Goal: Transaction & Acquisition: Purchase product/service

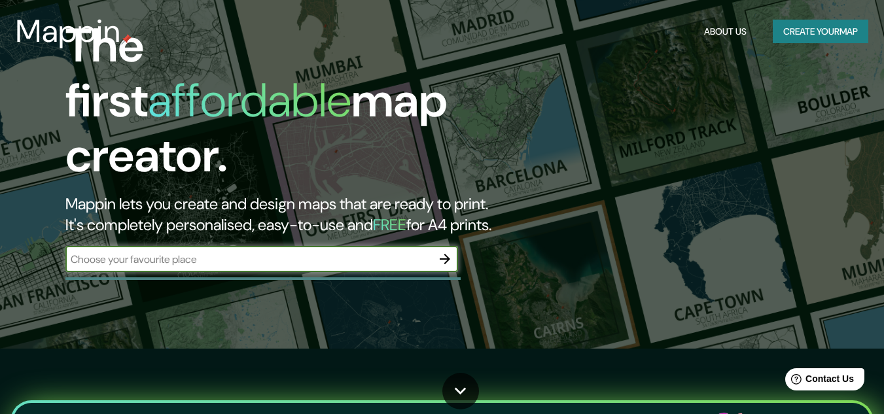
scroll to position [29, 0]
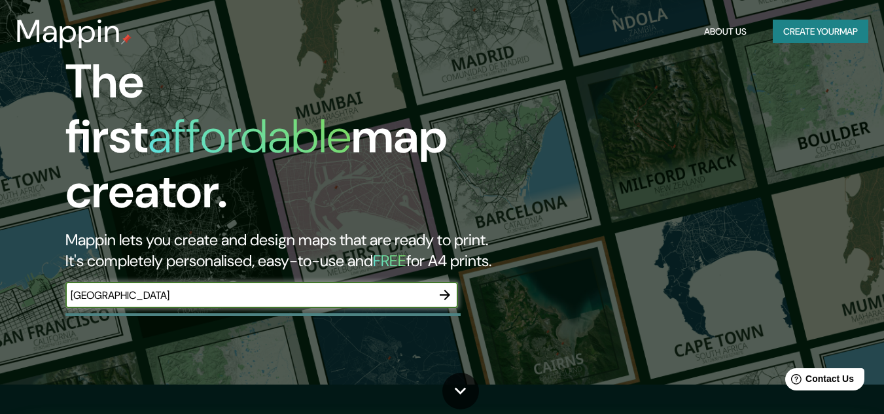
type input "[GEOGRAPHIC_DATA]"
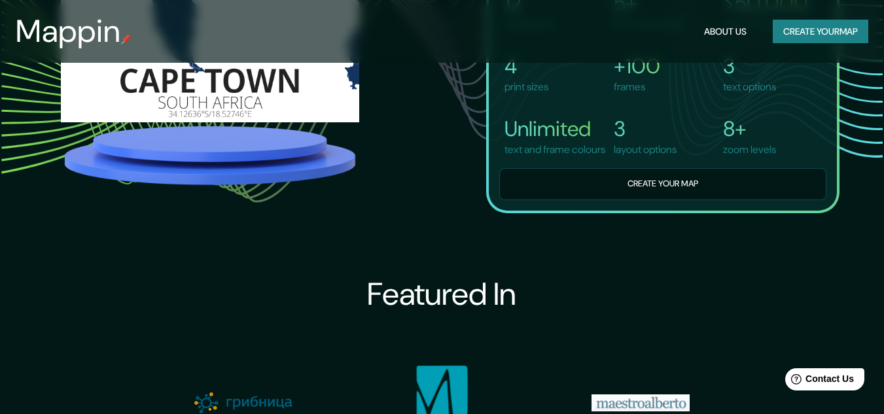
scroll to position [1054, 0]
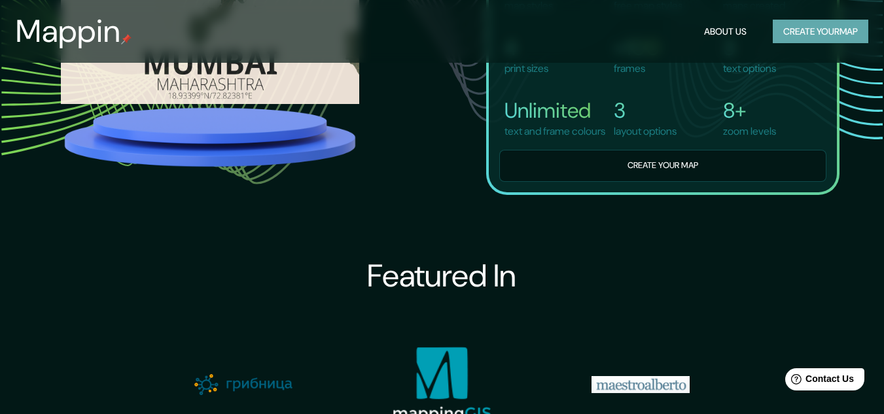
click at [827, 35] on button "Create your map" at bounding box center [821, 32] width 96 height 24
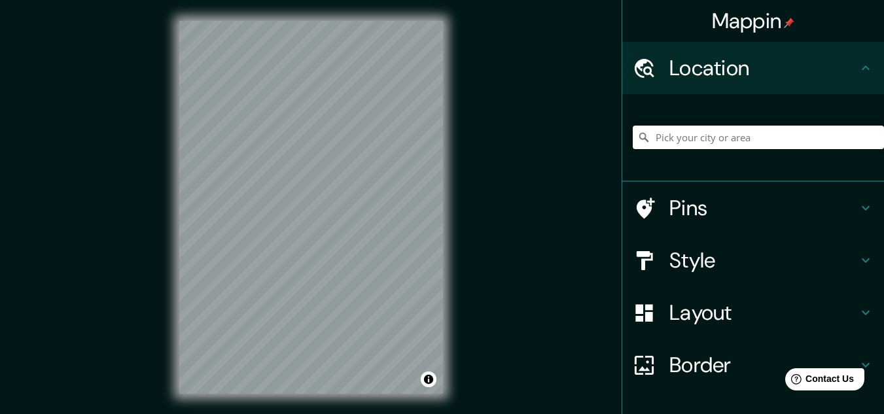
click at [745, 126] on input "Pick your city or area" at bounding box center [758, 138] width 251 height 24
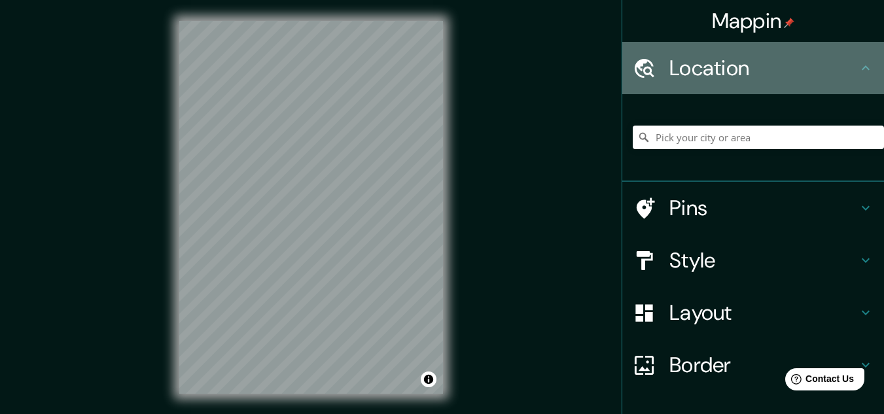
click at [741, 84] on div "Location" at bounding box center [753, 68] width 262 height 52
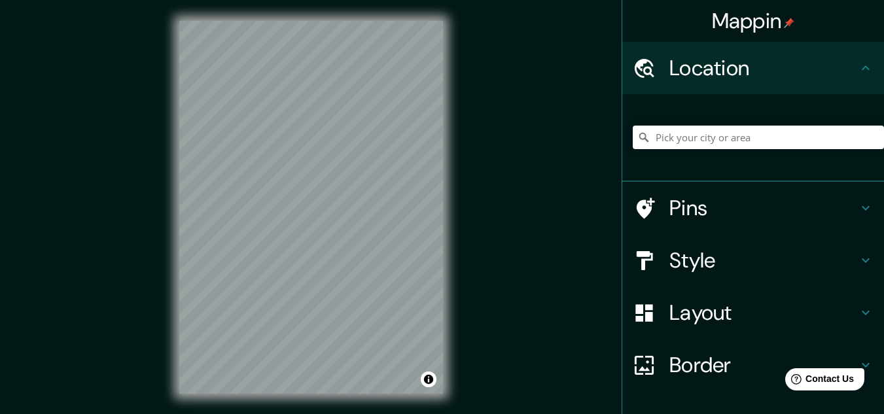
click at [858, 69] on icon at bounding box center [866, 68] width 16 height 16
click at [782, 136] on input "Pick your city or area" at bounding box center [758, 138] width 251 height 24
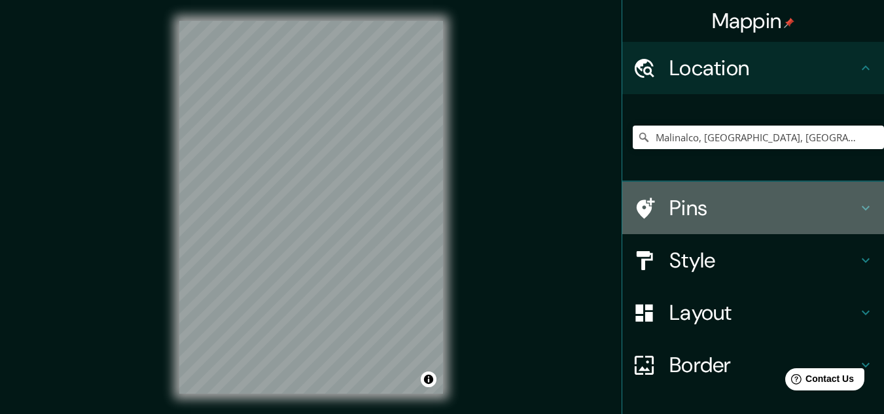
click at [670, 210] on h4 "Pins" at bounding box center [764, 208] width 189 height 26
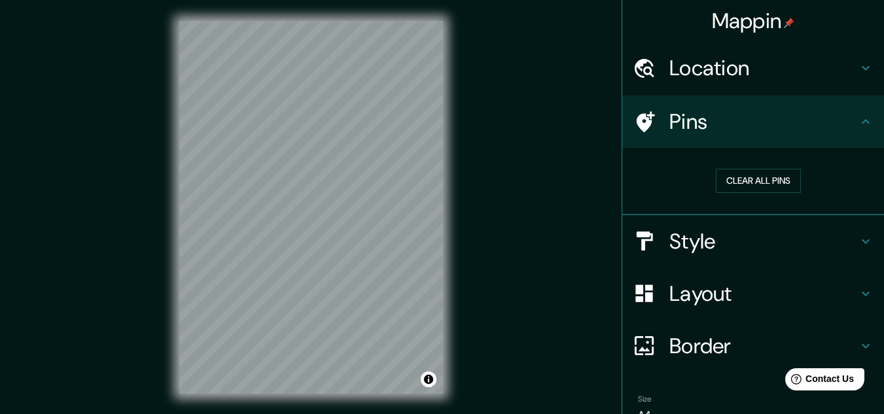
click at [691, 251] on h4 "Style" at bounding box center [764, 241] width 189 height 26
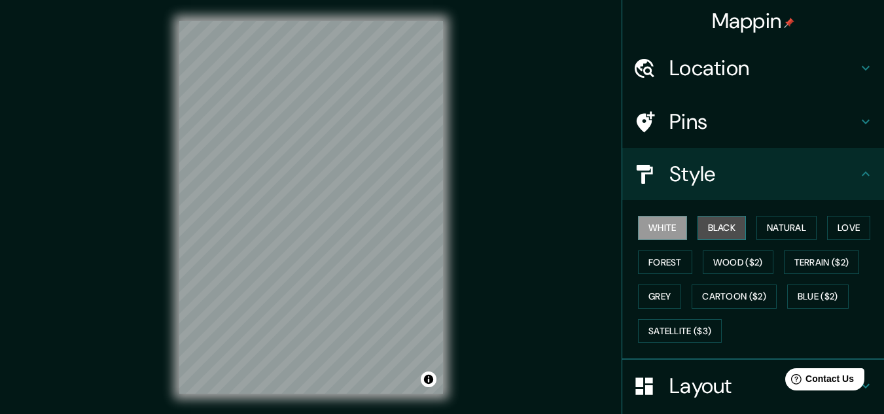
click at [719, 226] on button "Black" at bounding box center [722, 228] width 49 height 24
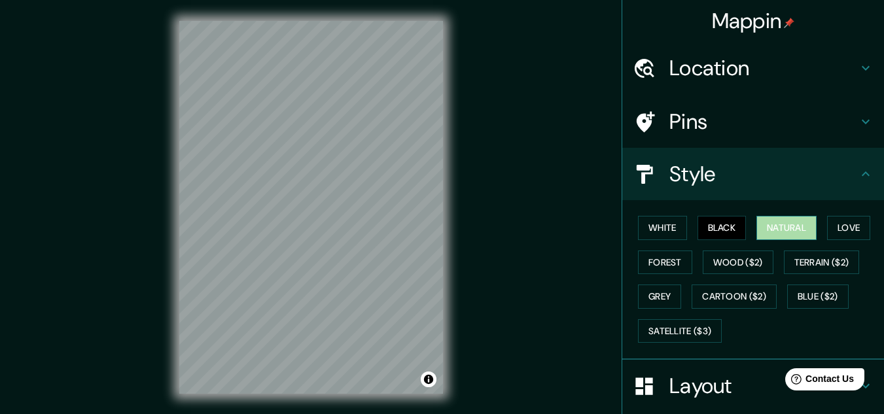
click at [772, 221] on button "Natural" at bounding box center [787, 228] width 60 height 24
click at [833, 226] on button "Love" at bounding box center [848, 228] width 43 height 24
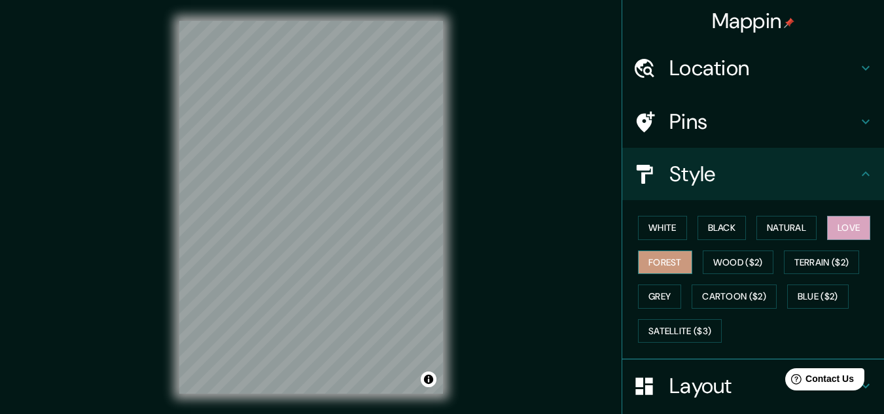
click at [662, 252] on button "Forest" at bounding box center [665, 263] width 54 height 24
click at [707, 267] on button "Wood ($2)" at bounding box center [738, 263] width 71 height 24
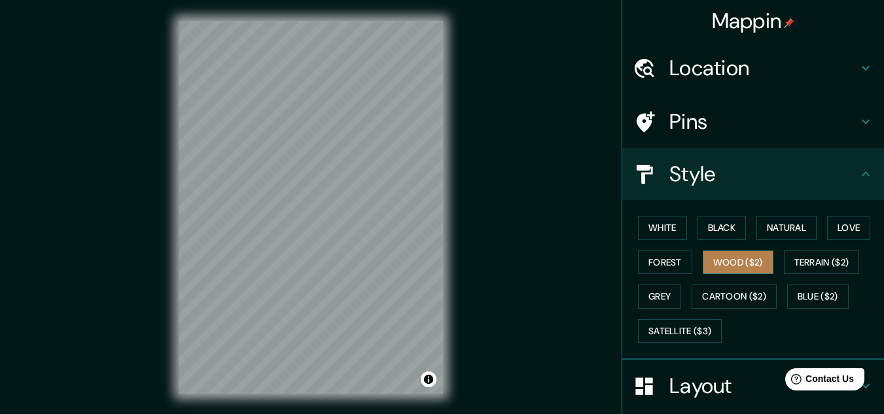
click at [707, 267] on button "Wood ($2)" at bounding box center [738, 263] width 71 height 24
click at [691, 126] on h4 "Pins" at bounding box center [764, 122] width 189 height 26
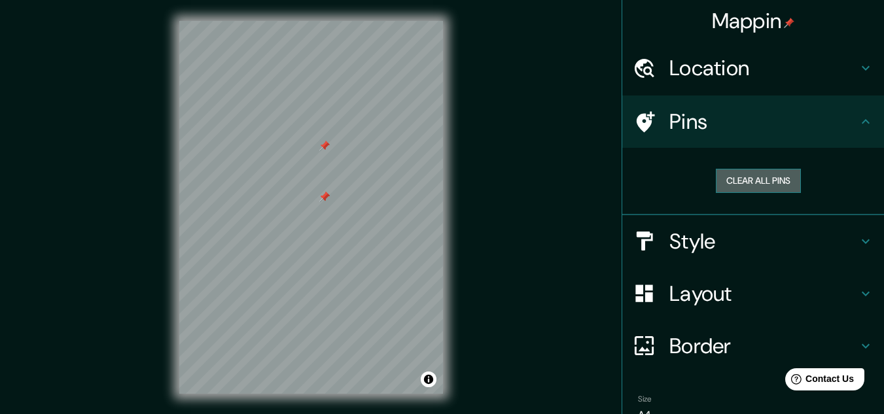
click at [751, 177] on button "Clear all pins" at bounding box center [758, 181] width 85 height 24
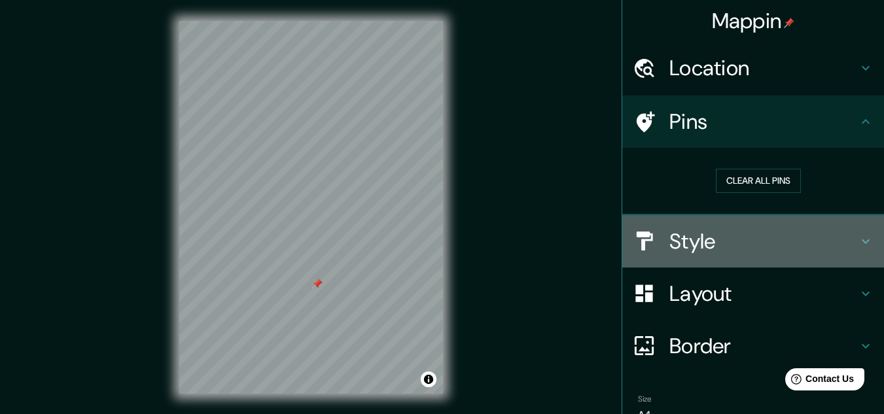
click at [762, 249] on h4 "Style" at bounding box center [764, 241] width 189 height 26
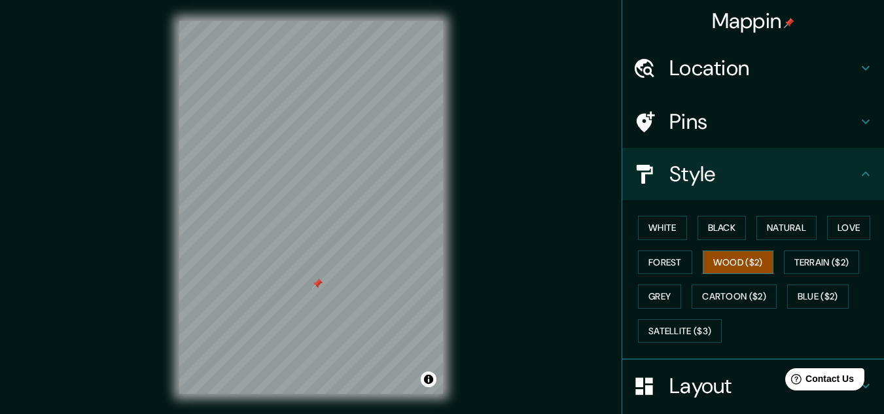
click at [746, 258] on button "Wood ($2)" at bounding box center [738, 263] width 71 height 24
click at [801, 258] on button "Terrain ($2)" at bounding box center [822, 263] width 76 height 24
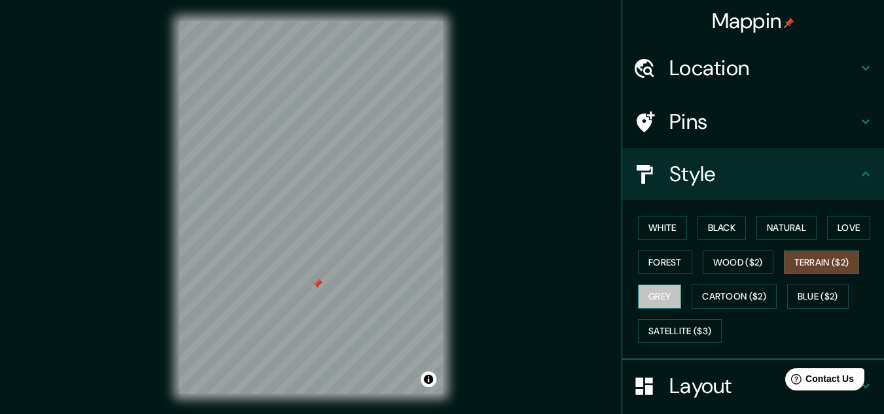
click at [659, 300] on button "Grey" at bounding box center [659, 297] width 43 height 24
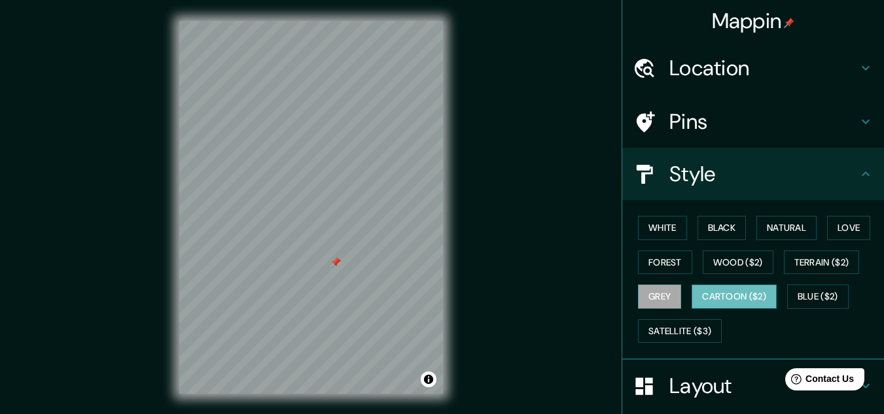
click at [738, 293] on button "Cartoon ($2)" at bounding box center [734, 297] width 85 height 24
click at [804, 291] on button "Blue ($2)" at bounding box center [818, 297] width 62 height 24
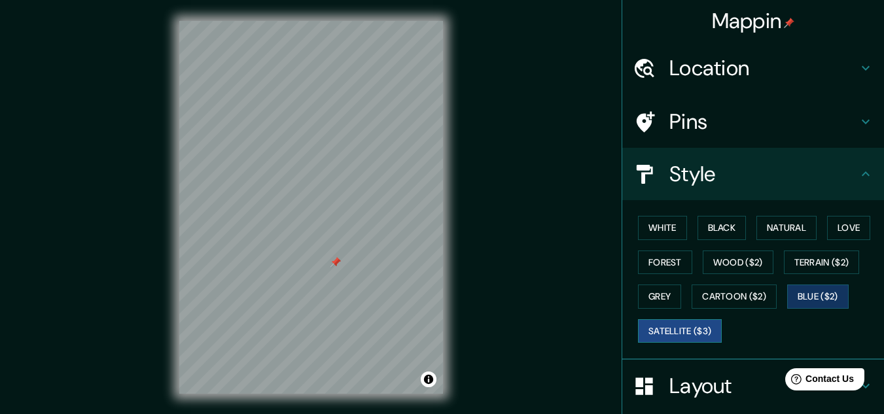
click at [699, 331] on button "Satellite ($3)" at bounding box center [680, 331] width 84 height 24
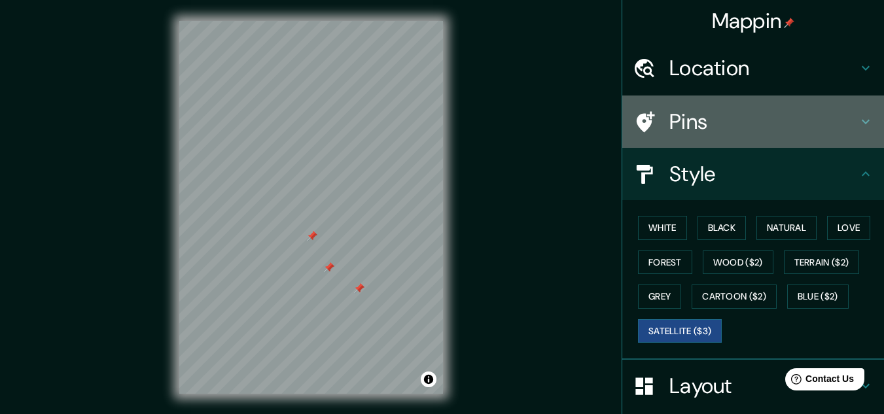
click at [744, 128] on h4 "Pins" at bounding box center [764, 122] width 189 height 26
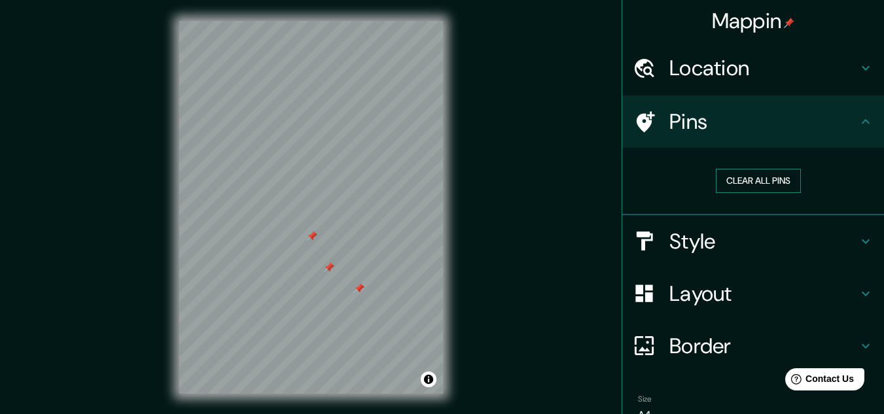
click at [736, 177] on button "Clear all pins" at bounding box center [758, 181] width 85 height 24
click at [736, 65] on h4 "Location" at bounding box center [764, 68] width 189 height 26
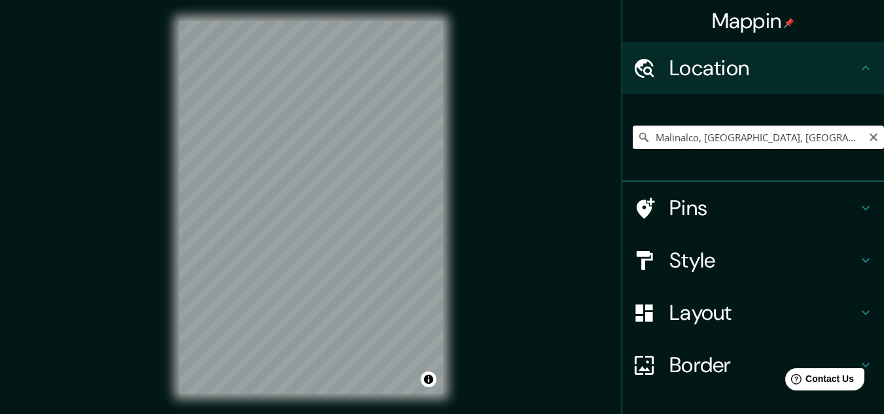
click at [685, 139] on input "Malinalco, [GEOGRAPHIC_DATA], [GEOGRAPHIC_DATA]" at bounding box center [758, 138] width 251 height 24
click at [644, 136] on input "Malinalco, [GEOGRAPHIC_DATA], [GEOGRAPHIC_DATA]" at bounding box center [758, 138] width 251 height 24
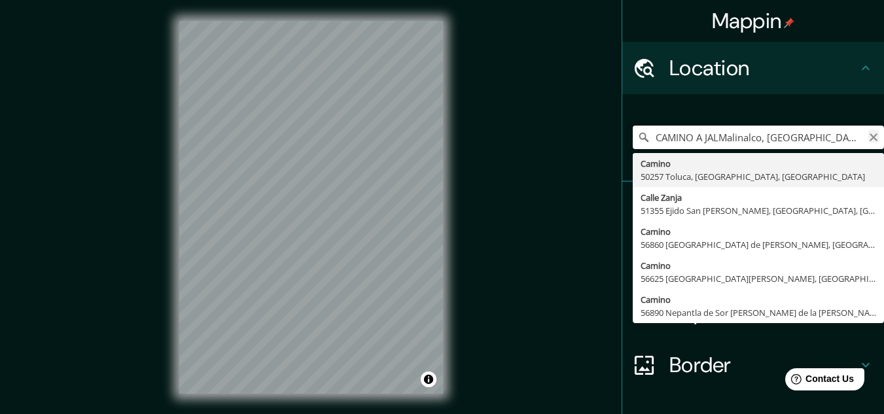
type input "CAMINO A JALMalinalco, [GEOGRAPHIC_DATA], [GEOGRAPHIC_DATA]"
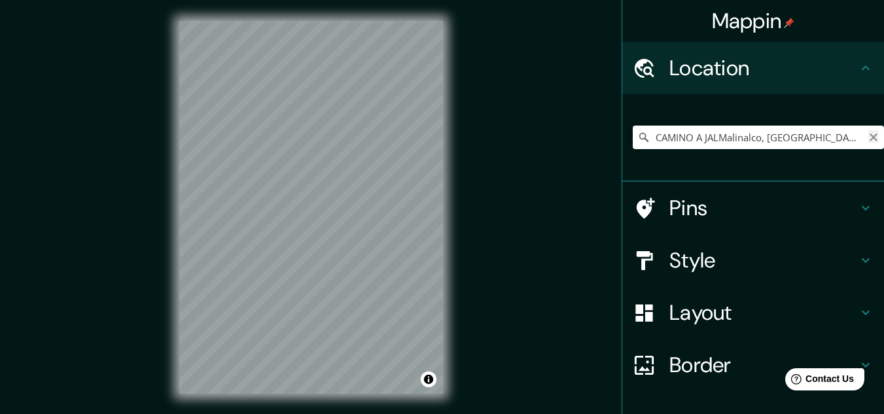
click at [870, 135] on icon "Clear" at bounding box center [874, 138] width 8 height 8
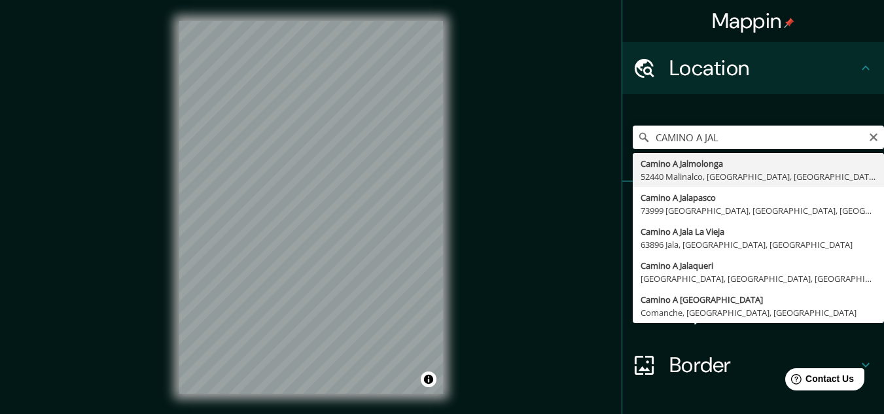
type input "Camino A Jalmolonga, 52440 Malinalco, [GEOGRAPHIC_DATA], [GEOGRAPHIC_DATA]"
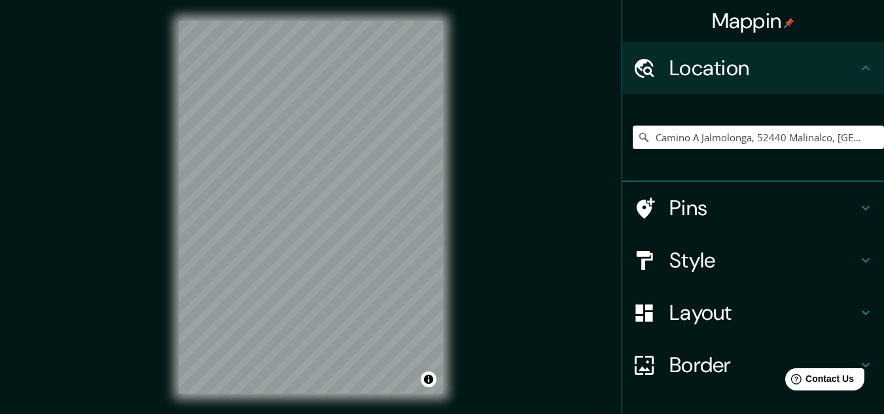
click at [351, 6] on div "© Mapbox © OpenStreetMap Improve this map © Maxar" at bounding box center [311, 207] width 306 height 415
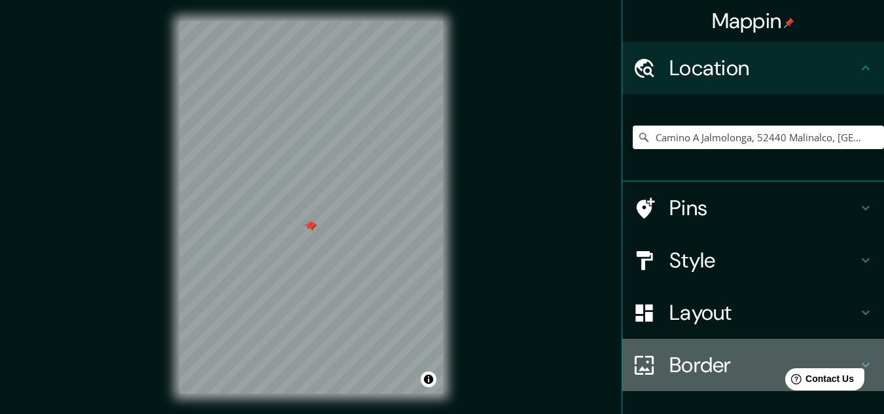
click at [740, 343] on div "Border" at bounding box center [753, 365] width 262 height 52
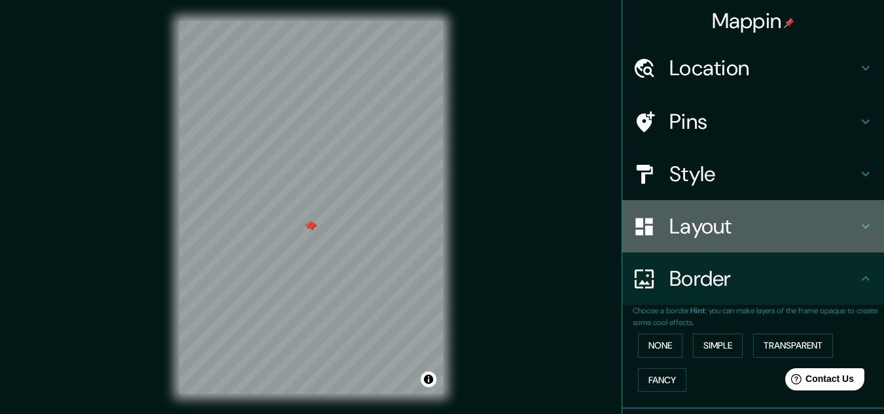
click at [692, 216] on h4 "Layout" at bounding box center [764, 226] width 189 height 26
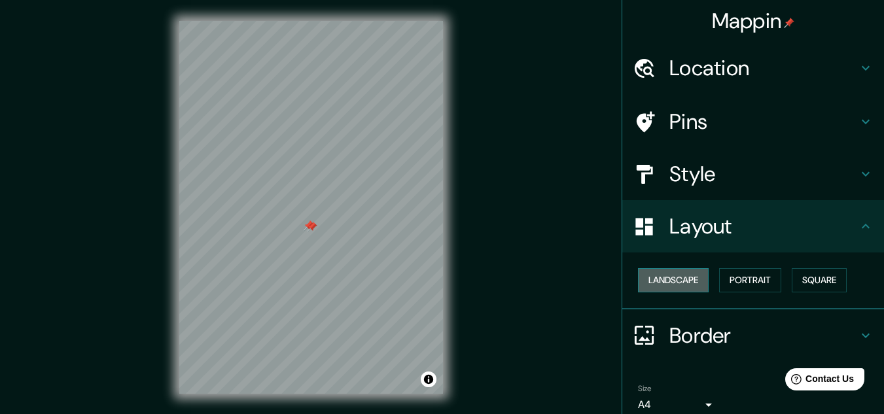
click at [670, 280] on button "Landscape" at bounding box center [673, 280] width 71 height 24
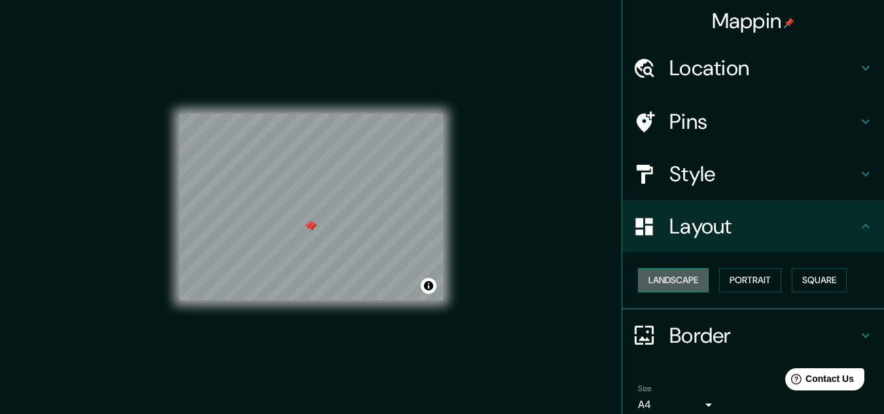
click at [670, 280] on button "Landscape" at bounding box center [673, 280] width 71 height 24
